Goal: Task Accomplishment & Management: Manage account settings

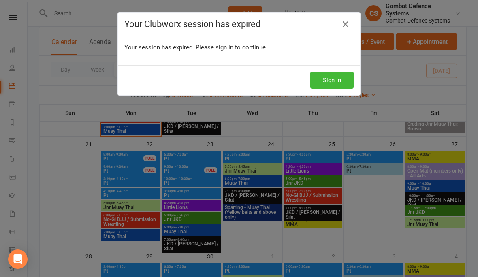
scroll to position [442, 0]
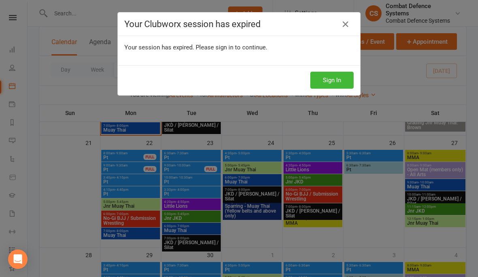
click at [324, 88] on button "Sign In" at bounding box center [332, 80] width 43 height 17
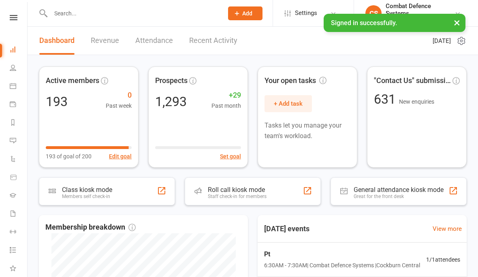
click at [71, 17] on input "text" at bounding box center [132, 13] width 169 height 11
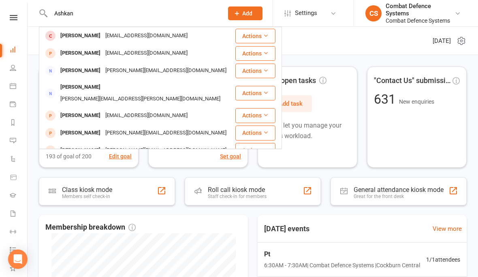
type input "Ashkan"
click at [70, 28] on div "[PERSON_NAME] [EMAIL_ADDRESS][DOMAIN_NAME]" at bounding box center [137, 36] width 195 height 17
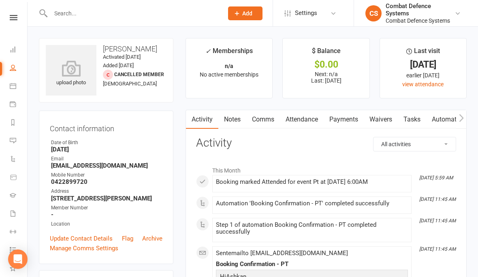
click at [374, 120] on link "Waivers" at bounding box center [381, 119] width 34 height 19
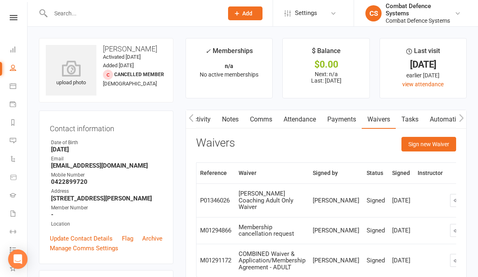
scroll to position [0, 2]
click at [233, 118] on link "Notes" at bounding box center [231, 119] width 28 height 19
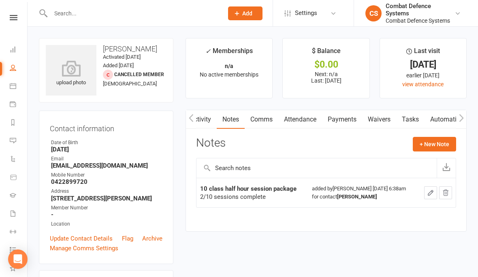
click at [428, 197] on button "button" at bounding box center [430, 192] width 13 height 13
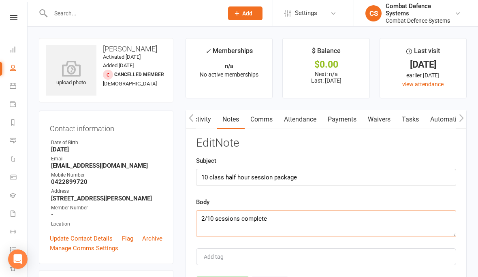
click at [208, 223] on textarea "2/10 sessions complete" at bounding box center [326, 223] width 260 height 27
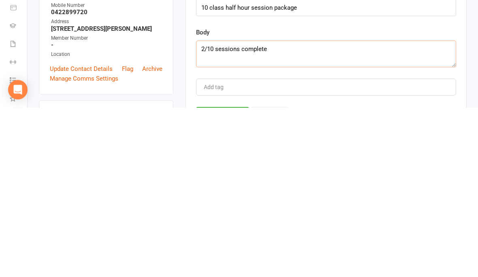
click at [202, 210] on textarea "2/10 sessions complete" at bounding box center [326, 223] width 260 height 27
click at [206, 210] on textarea "2/10 sessions complete" at bounding box center [326, 223] width 260 height 27
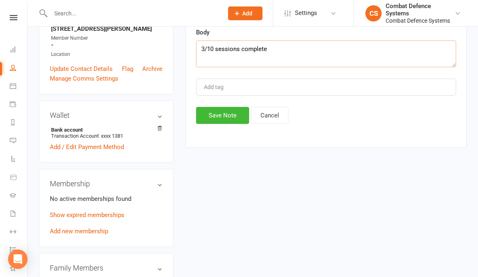
type textarea "3/10 sessions complete"
click at [228, 114] on button "Save Note" at bounding box center [222, 115] width 53 height 17
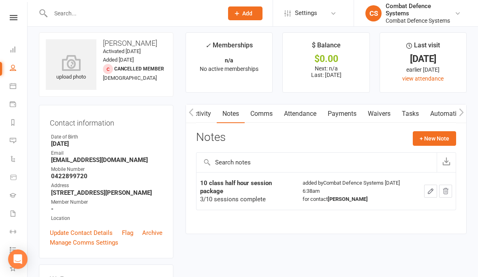
scroll to position [0, 0]
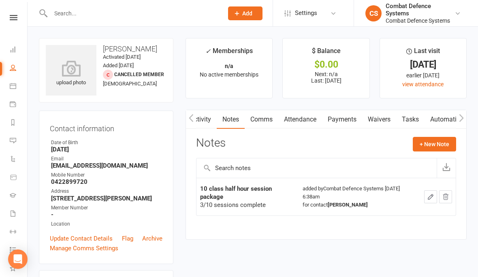
click at [13, 19] on icon at bounding box center [14, 17] width 8 height 5
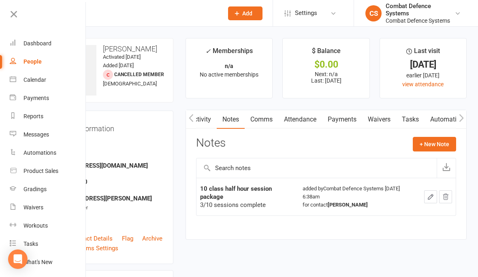
click at [28, 84] on link "Calendar" at bounding box center [48, 80] width 77 height 18
